Goal: Answer question/provide support

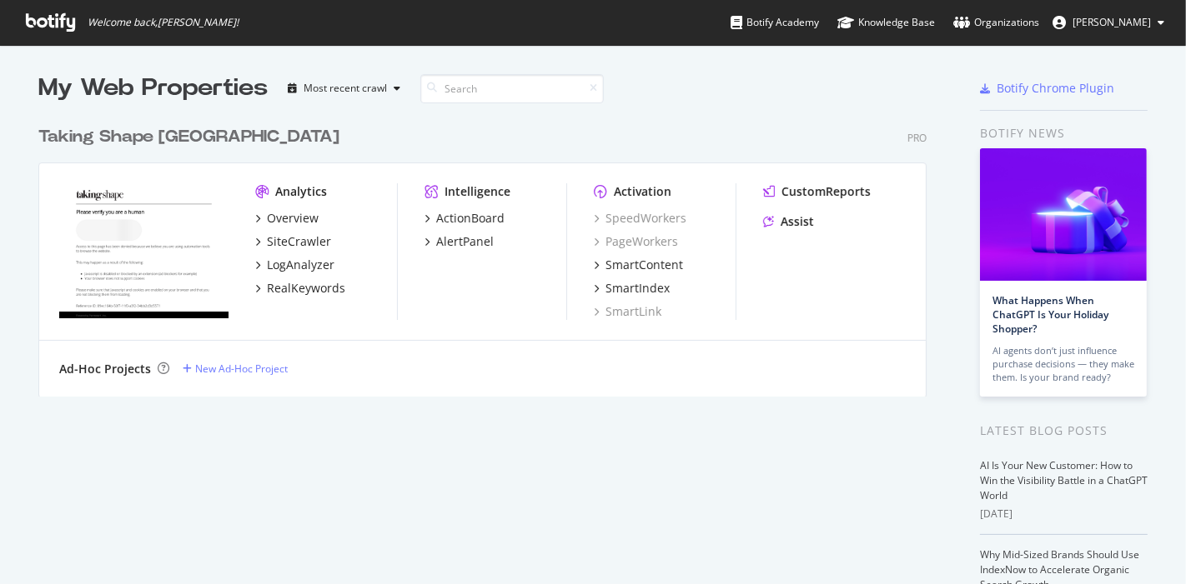
scroll to position [569, 1155]
click at [794, 220] on div "Assist" at bounding box center [796, 221] width 33 height 17
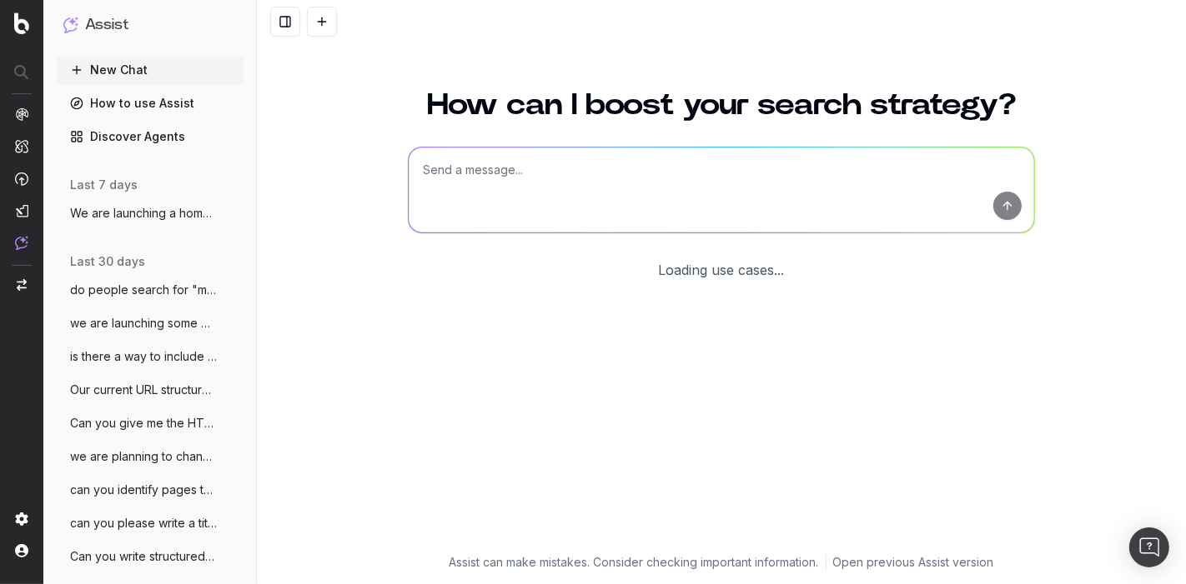
scroll to position [48, 0]
click at [111, 222] on button "We are launching a homewares collection" at bounding box center [150, 213] width 187 height 27
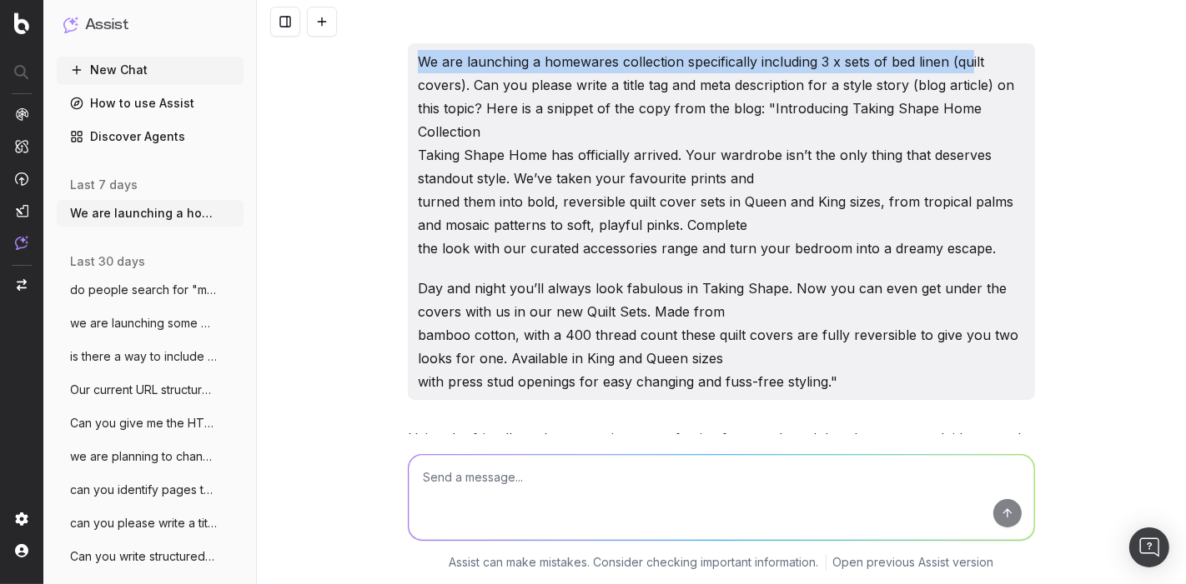
drag, startPoint x: 406, startPoint y: 63, endPoint x: 961, endPoint y: 58, distance: 555.3
click at [961, 58] on div "We are launching a homewares collection specifically including 3 x sets of bed …" at bounding box center [721, 221] width 627 height 357
click at [961, 58] on p "We are launching a homewares collection specifically including 3 x sets of bed …" at bounding box center [721, 155] width 607 height 210
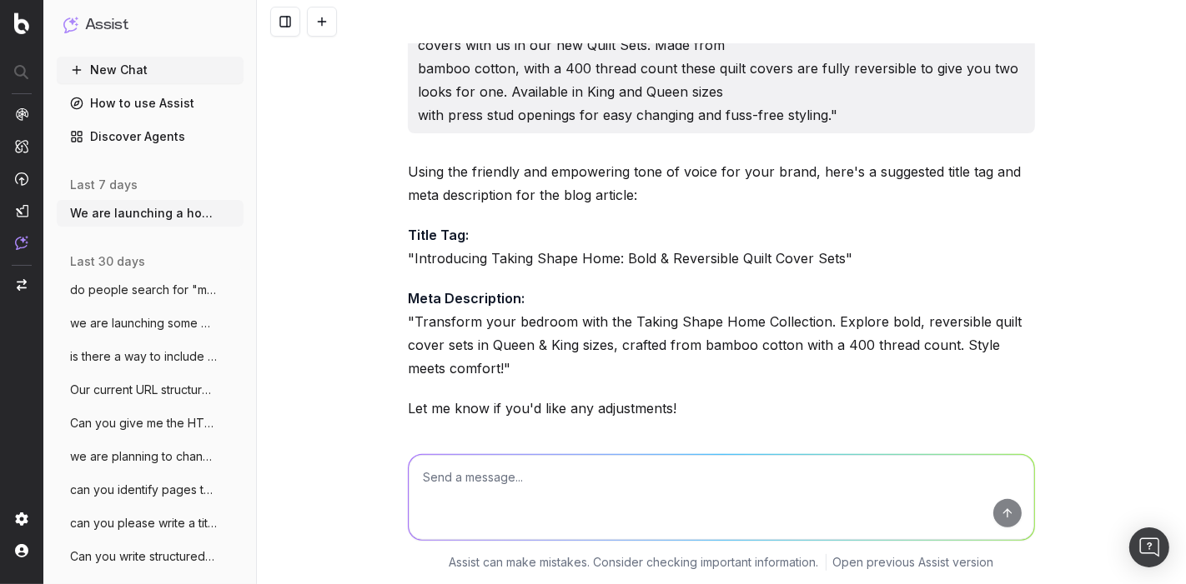
scroll to position [268, 0]
drag, startPoint x: 395, startPoint y: 257, endPoint x: 753, endPoint y: 220, distance: 359.6
click at [753, 220] on div "Using the friendly and empowering tone of voice for your brand, here's a sugges…" at bounding box center [721, 341] width 627 height 364
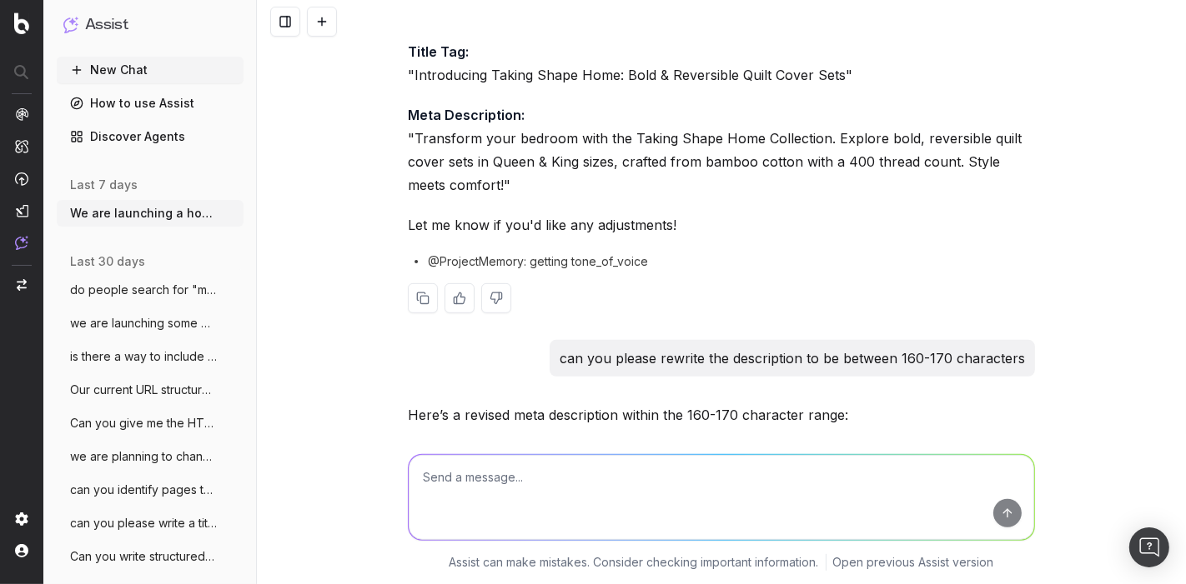
scroll to position [468, 0]
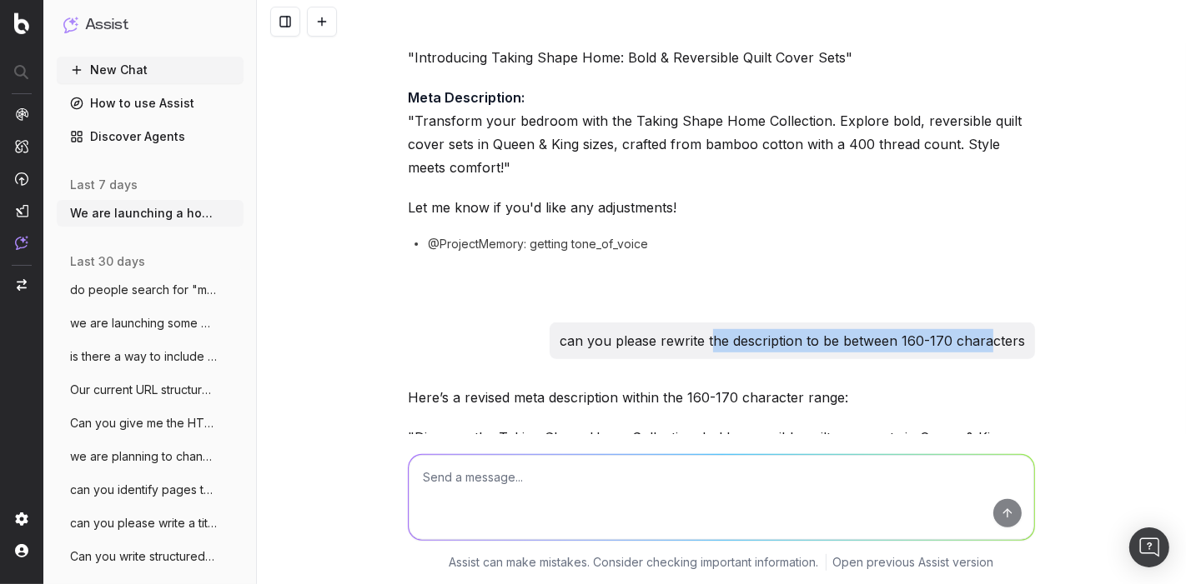
drag, startPoint x: 710, startPoint y: 339, endPoint x: 984, endPoint y: 335, distance: 274.3
click at [984, 335] on p "can you please rewrite the description to be between 160-170 characters" at bounding box center [791, 340] width 465 height 23
drag, startPoint x: 984, startPoint y: 335, endPoint x: 977, endPoint y: 344, distance: 11.3
click at [977, 344] on p "can you please rewrite the description to be between 160-170 characters" at bounding box center [791, 340] width 465 height 23
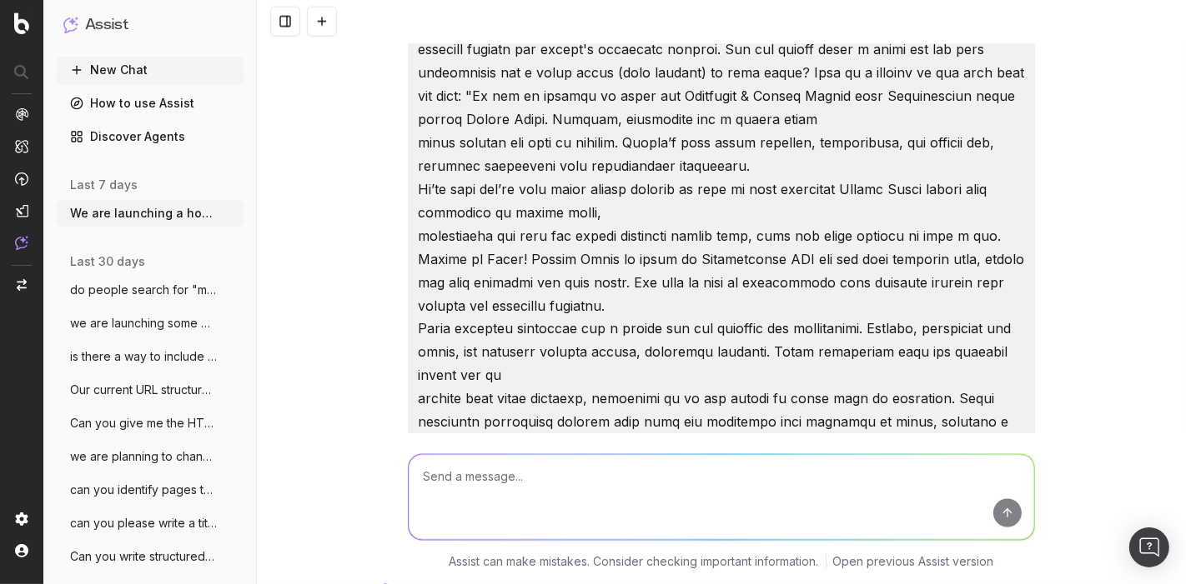
scroll to position [2351, 0]
click at [133, 325] on span "we are launching some plus size adaptive" at bounding box center [143, 323] width 147 height 17
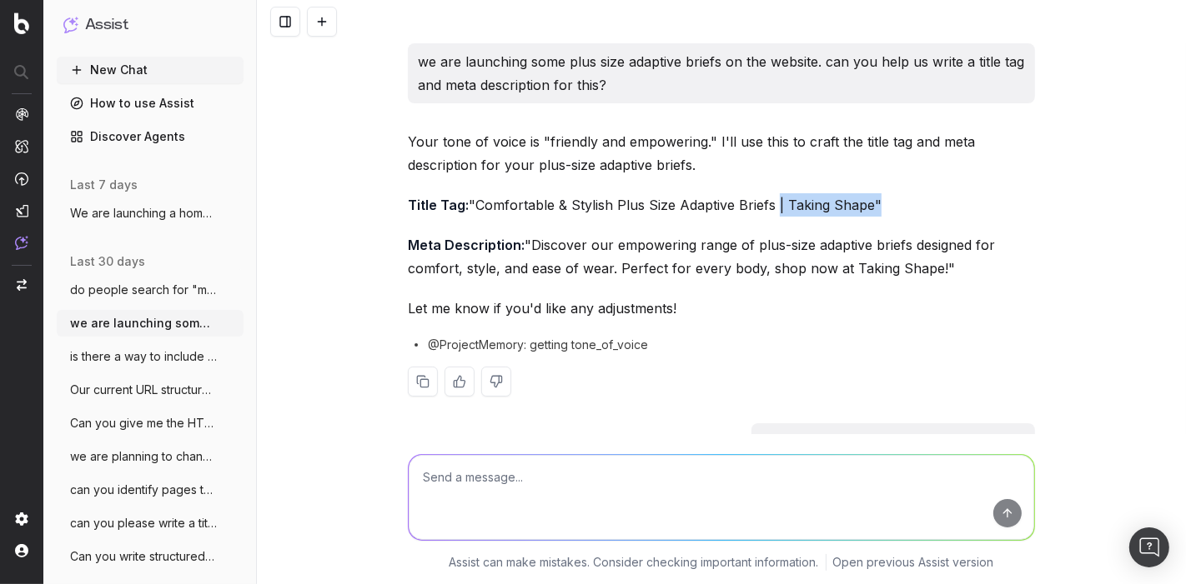
drag, startPoint x: 705, startPoint y: 228, endPoint x: 800, endPoint y: 228, distance: 95.1
click at [800, 217] on p "Title Tag: "Comfortable & Stylish Plus Size Adaptive Briefs | Taking Shape"" at bounding box center [721, 204] width 627 height 23
drag, startPoint x: 800, startPoint y: 228, endPoint x: 765, endPoint y: 201, distance: 44.0
click at [765, 201] on p "Title Tag: "Comfortable & Stylish Plus Size Adaptive Briefs | Taking Shape"" at bounding box center [721, 204] width 627 height 23
